Goal: Navigation & Orientation: Find specific page/section

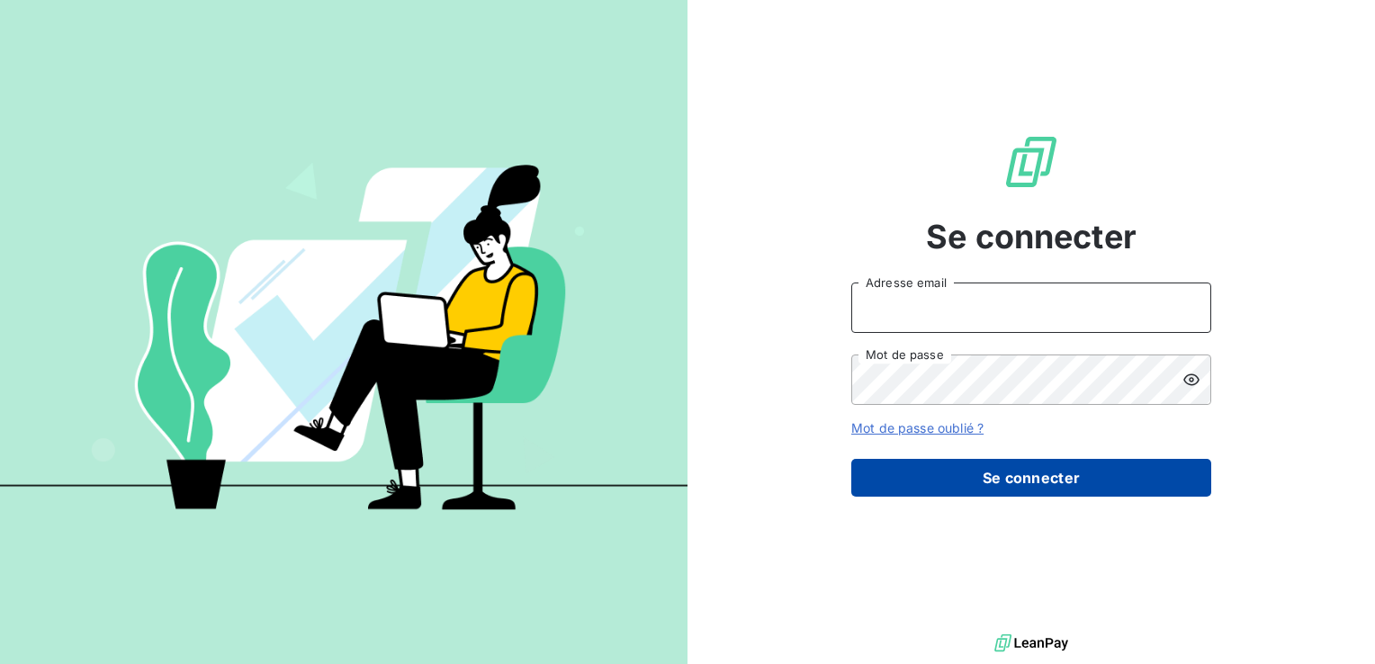
type input "[EMAIL_ADDRESS][DOMAIN_NAME]"
drag, startPoint x: 902, startPoint y: 475, endPoint x: 858, endPoint y: 491, distance: 47.0
click at [902, 475] on button "Se connecter" at bounding box center [1031, 478] width 360 height 38
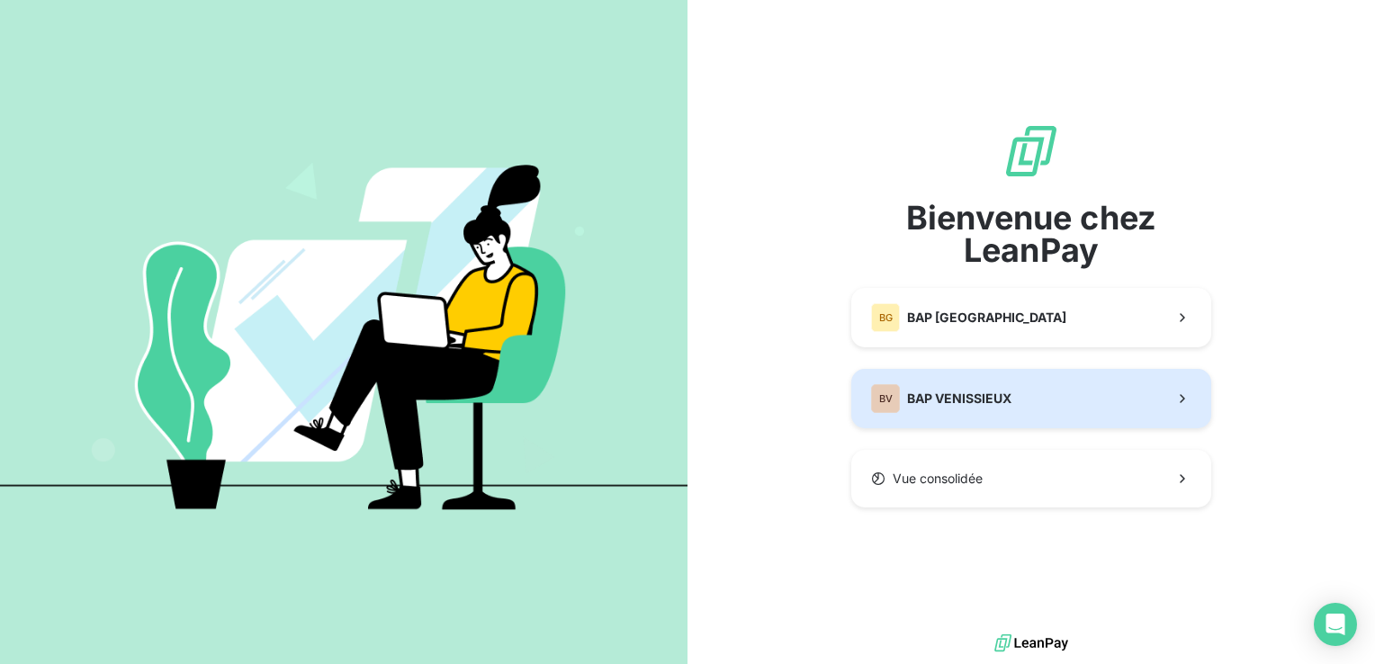
click at [927, 418] on button "BV BAP VENISSIEUX" at bounding box center [1031, 398] width 360 height 59
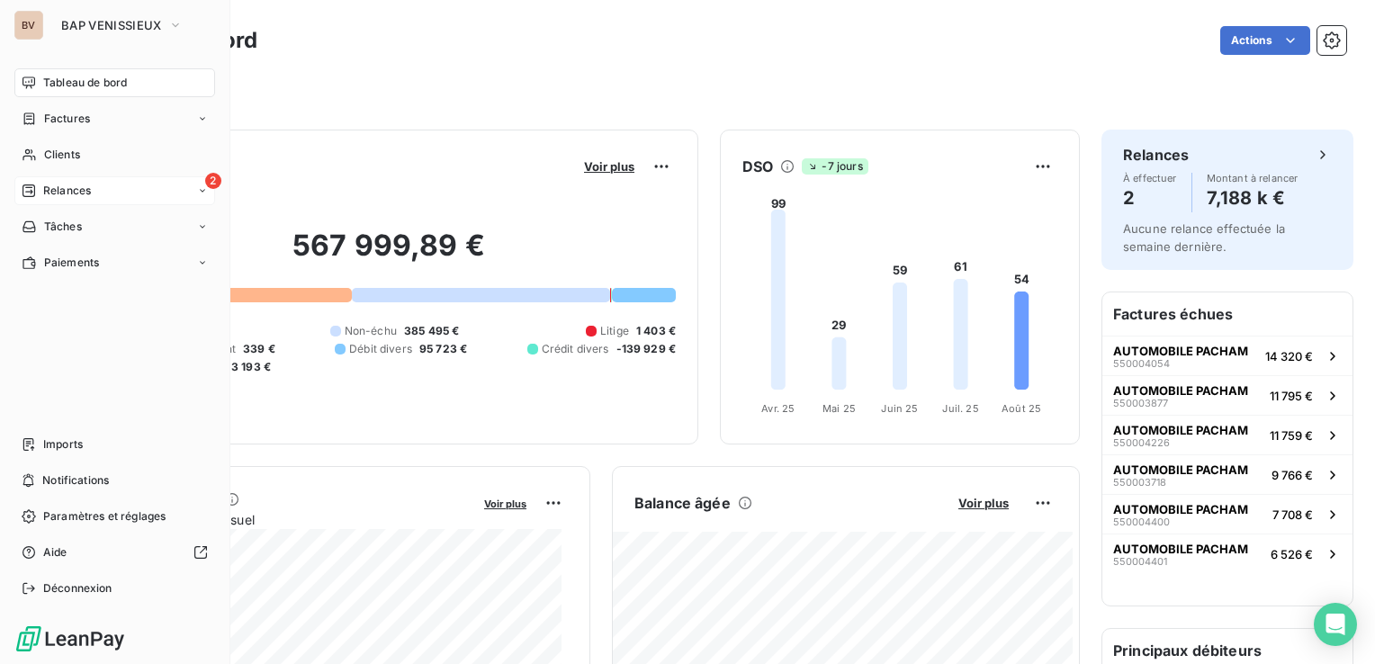
click at [43, 197] on span "Relances" at bounding box center [67, 191] width 48 height 16
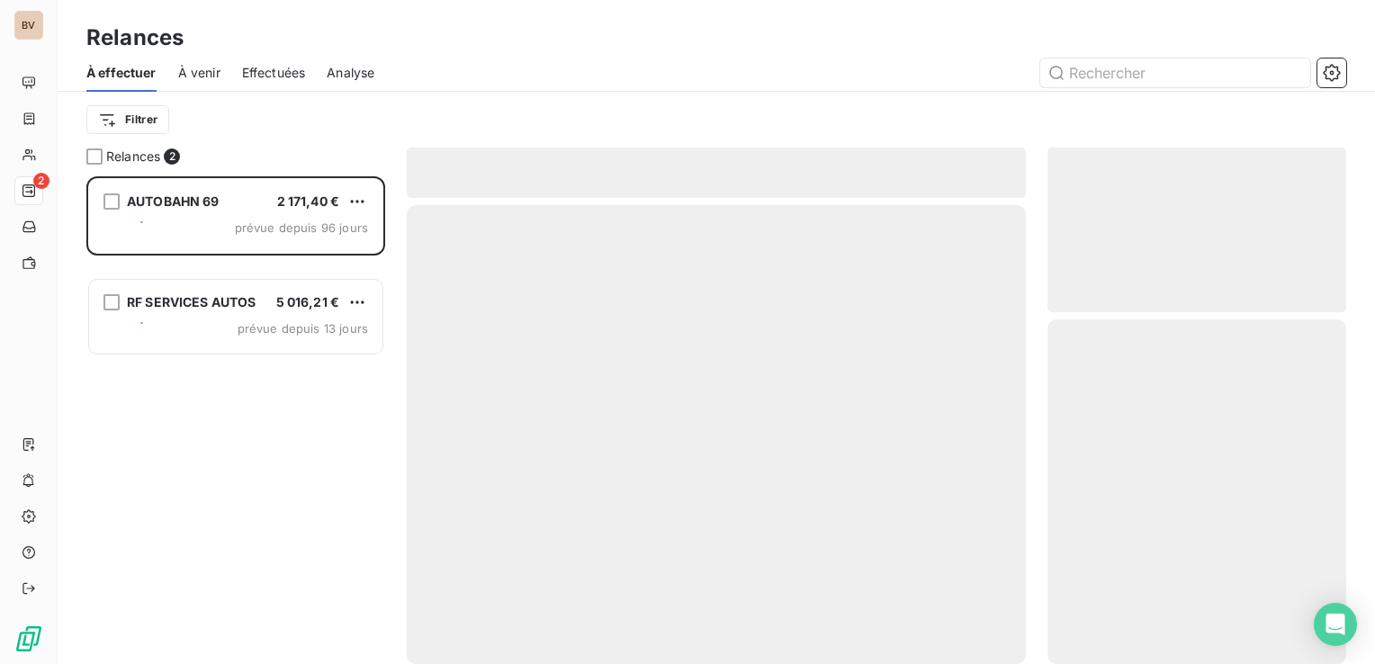
scroll to position [474, 284]
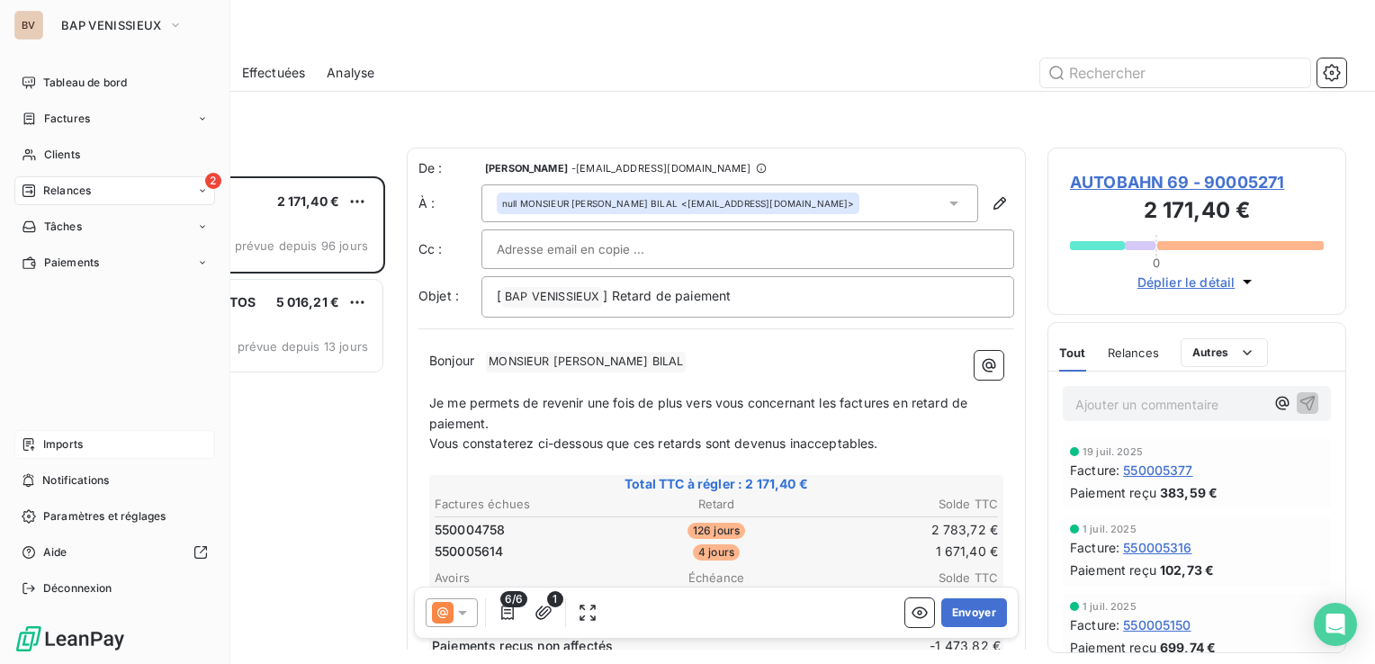
click at [76, 448] on span "Imports" at bounding box center [63, 444] width 40 height 16
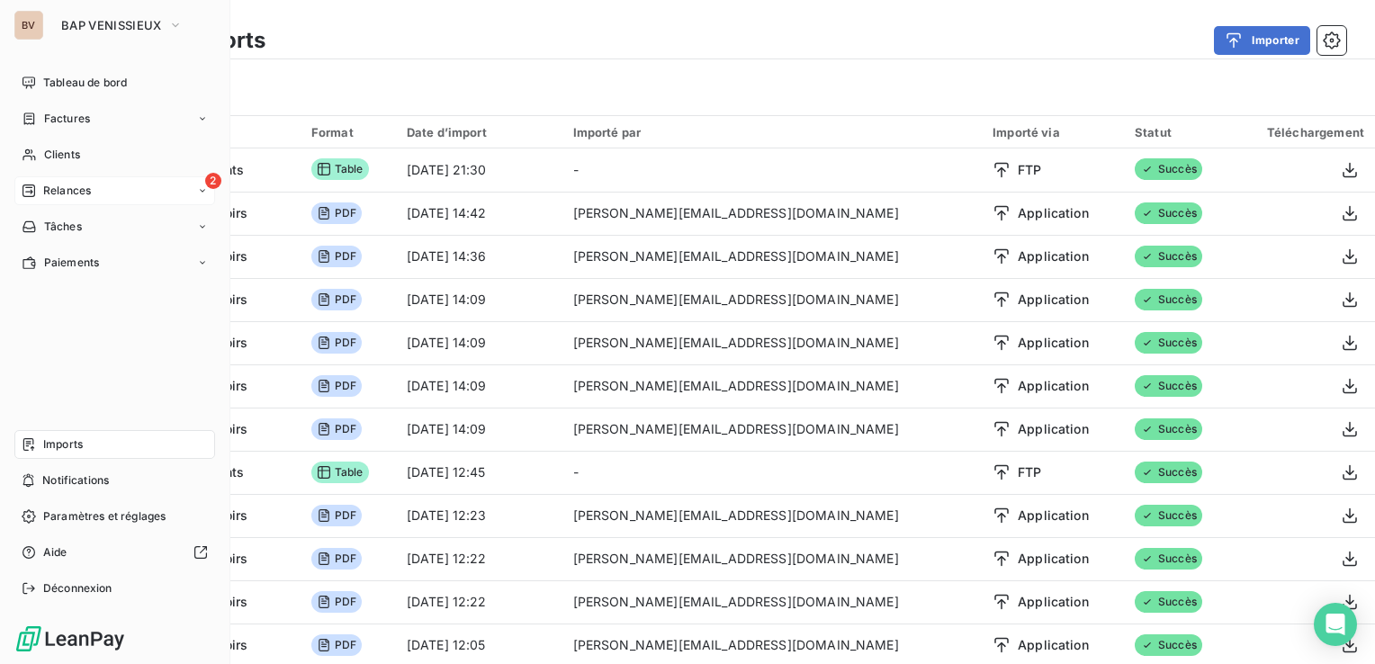
click at [44, 194] on span "Relances" at bounding box center [67, 191] width 48 height 16
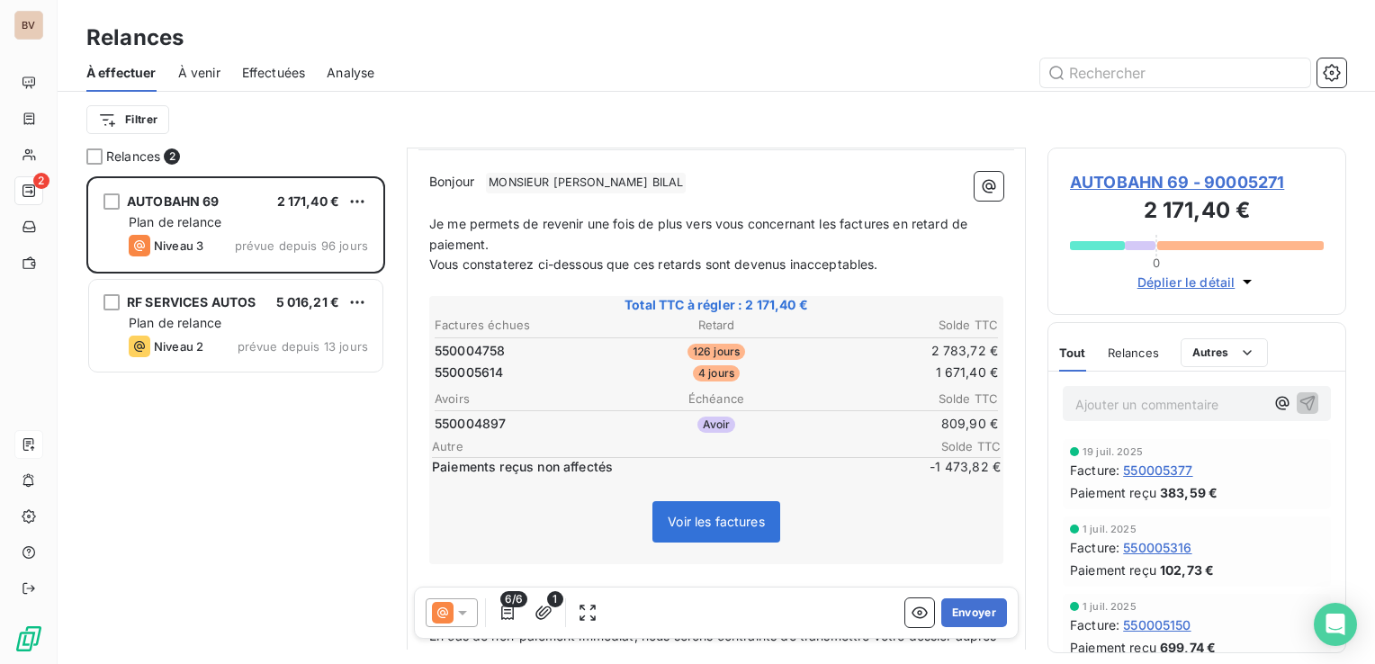
scroll to position [270, 0]
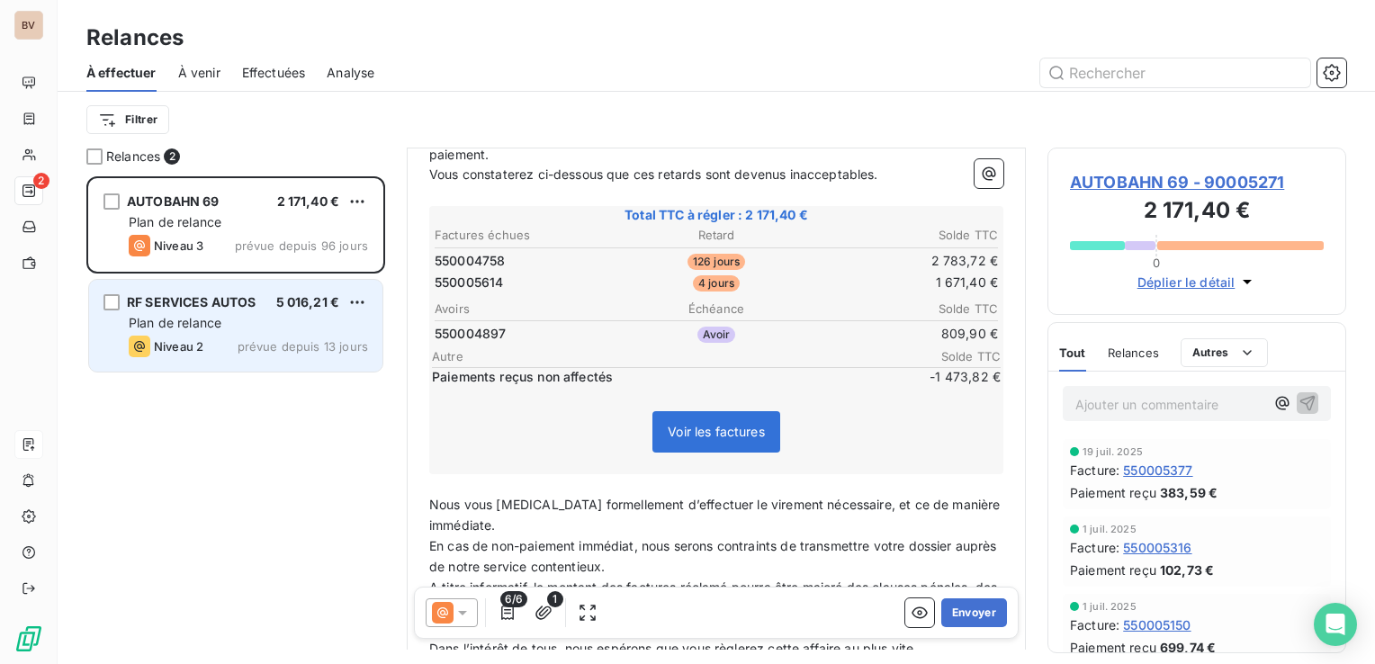
click at [240, 325] on div "Plan de relance" at bounding box center [248, 323] width 239 height 18
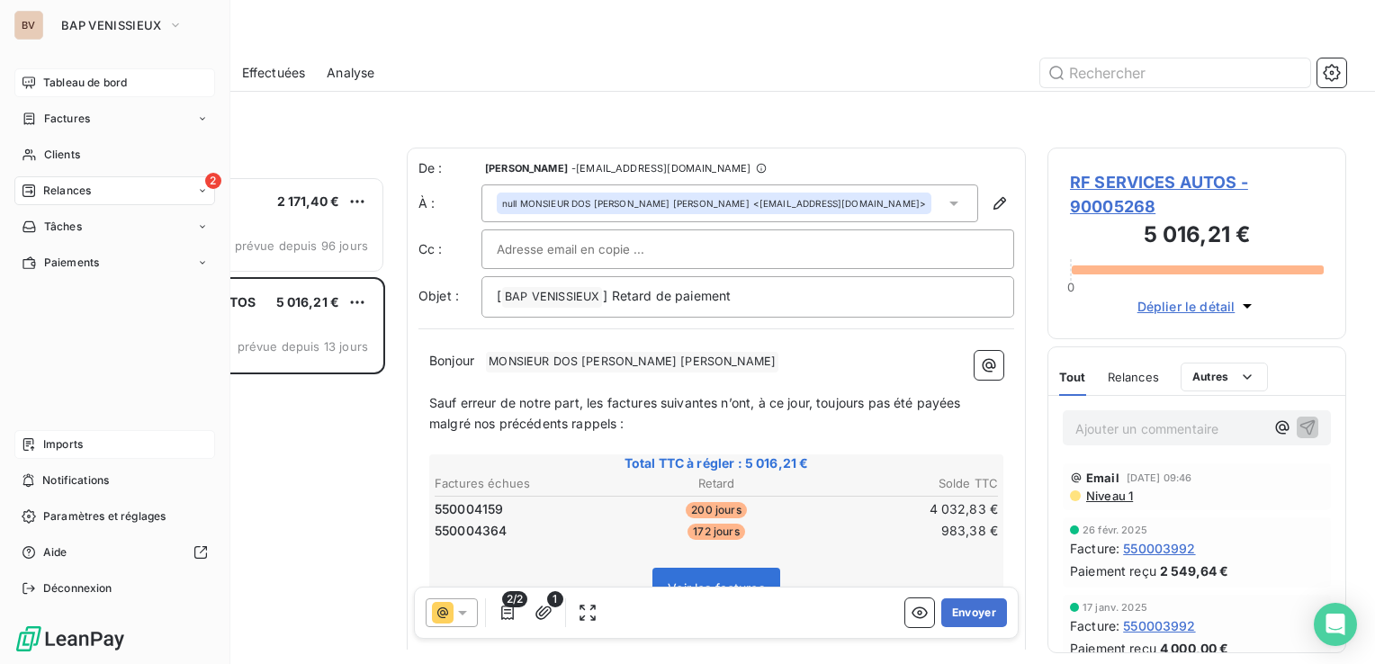
click at [108, 85] on span "Tableau de bord" at bounding box center [85, 83] width 84 height 16
